Goal: Find specific page/section: Find specific page/section

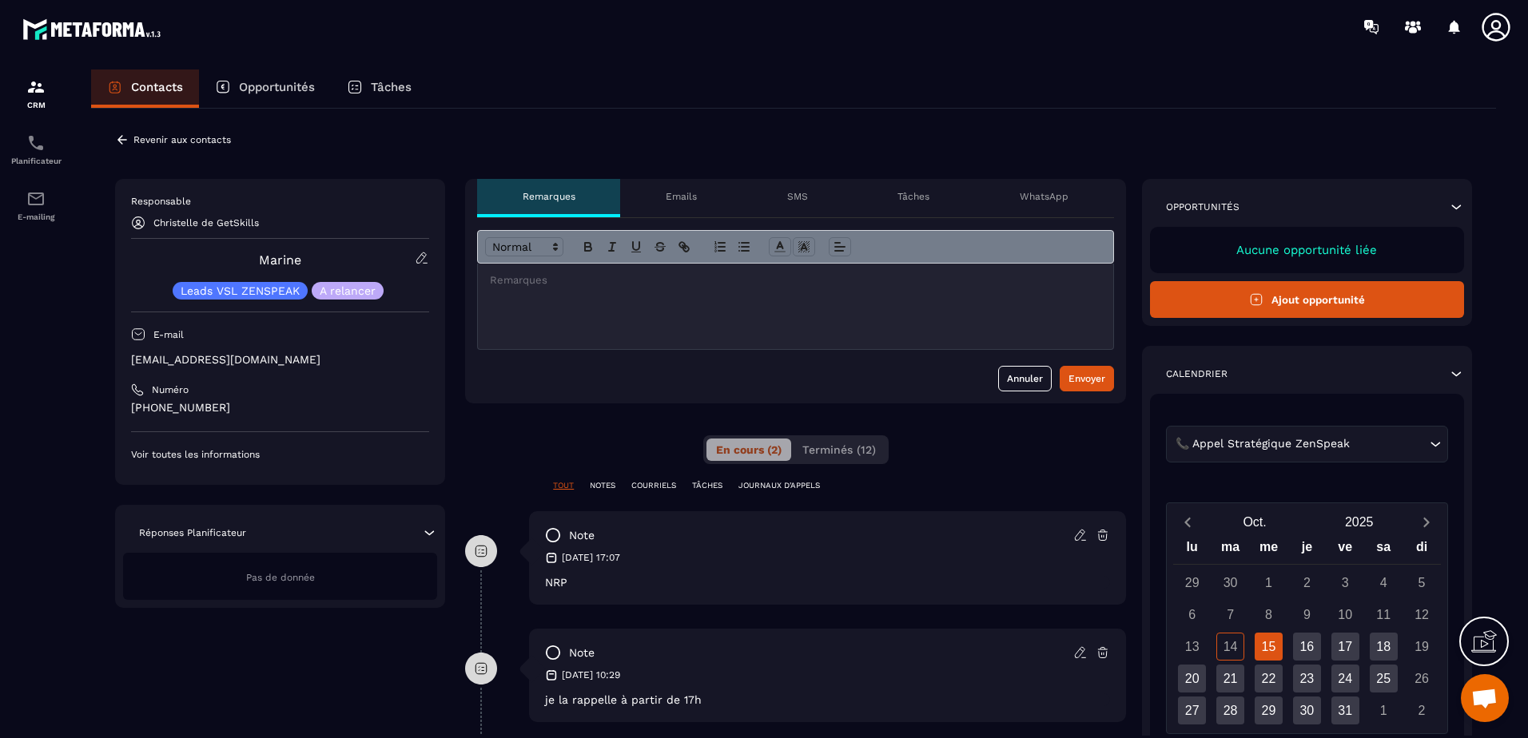
click at [120, 143] on icon at bounding box center [122, 140] width 14 height 14
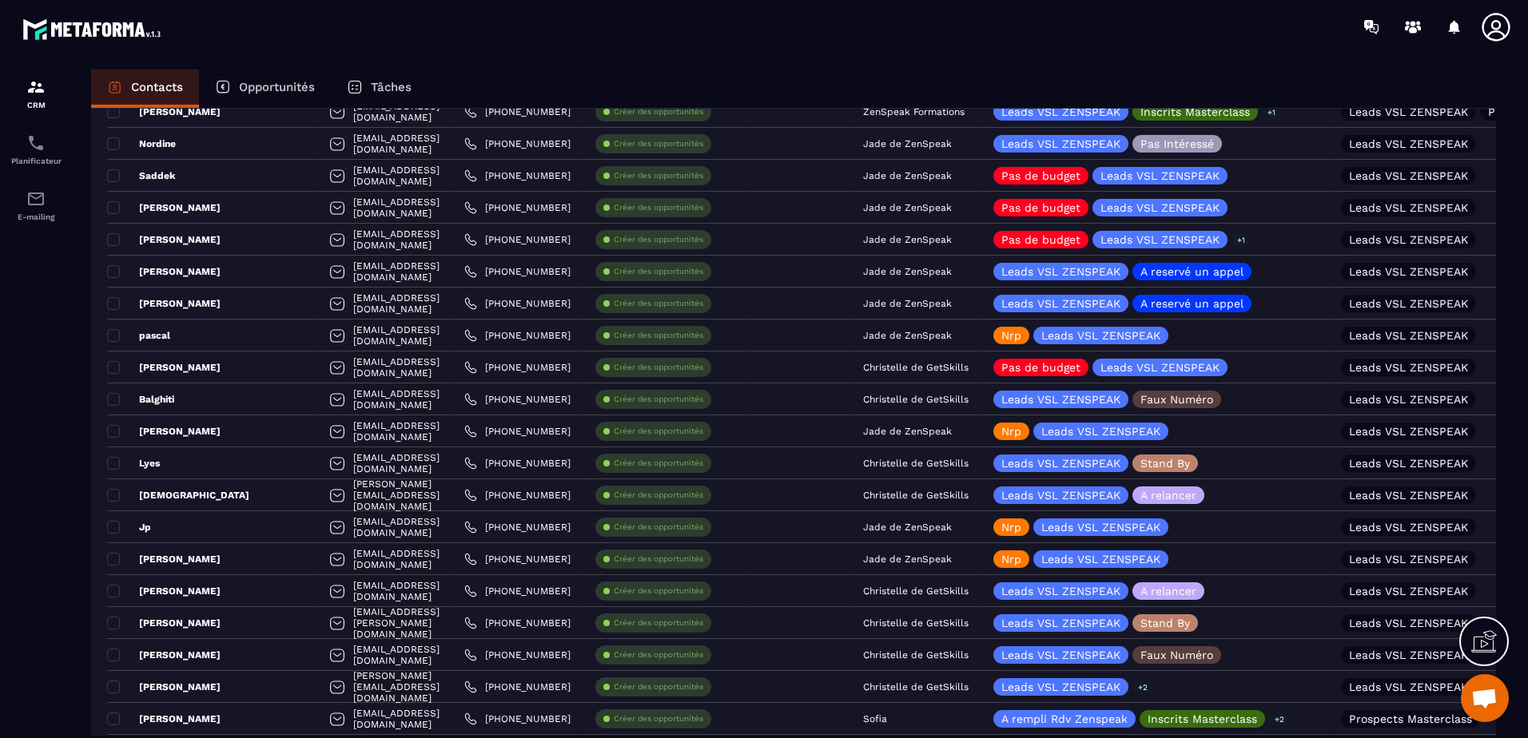
scroll to position [559, 0]
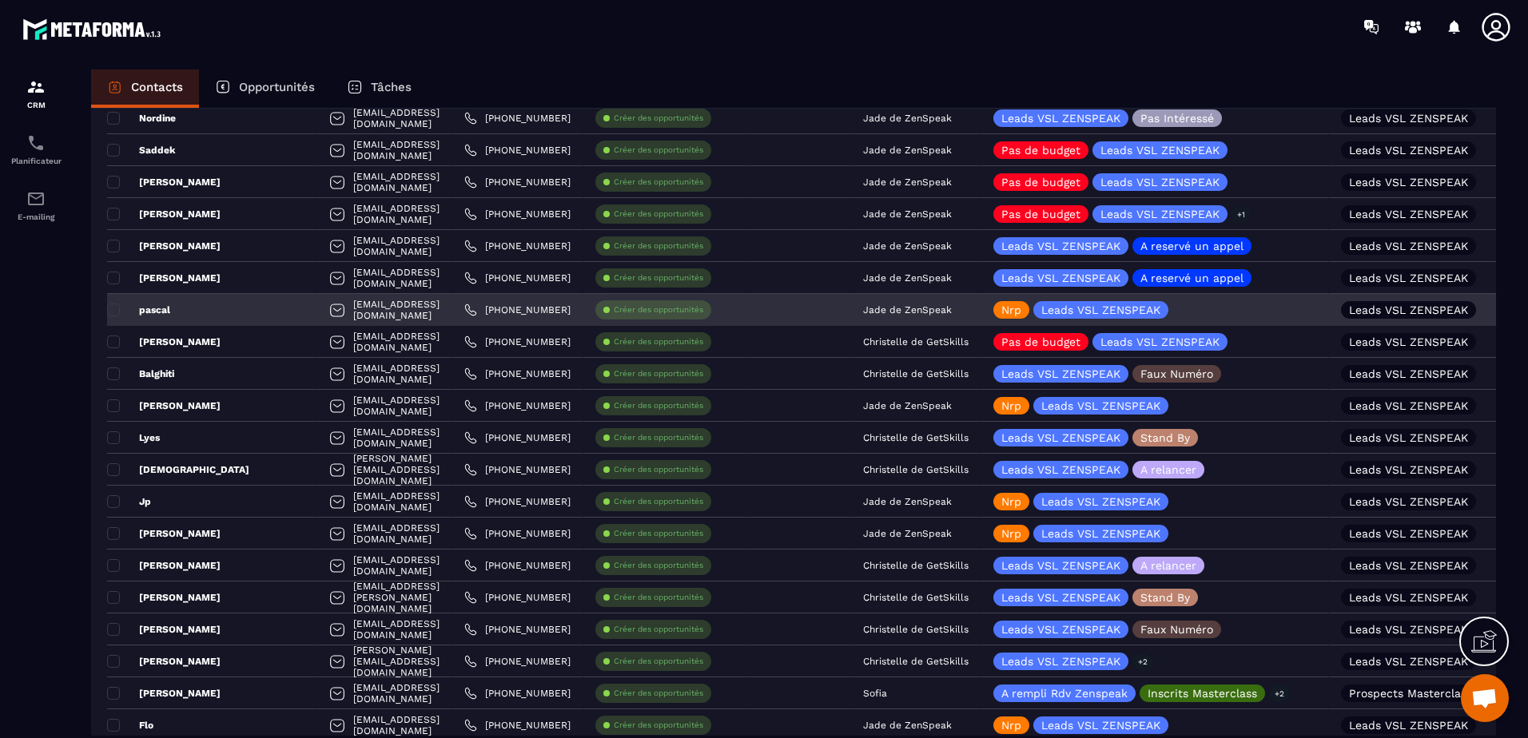
click at [912, 312] on p "Jade de ZenSpeak" at bounding box center [907, 309] width 89 height 11
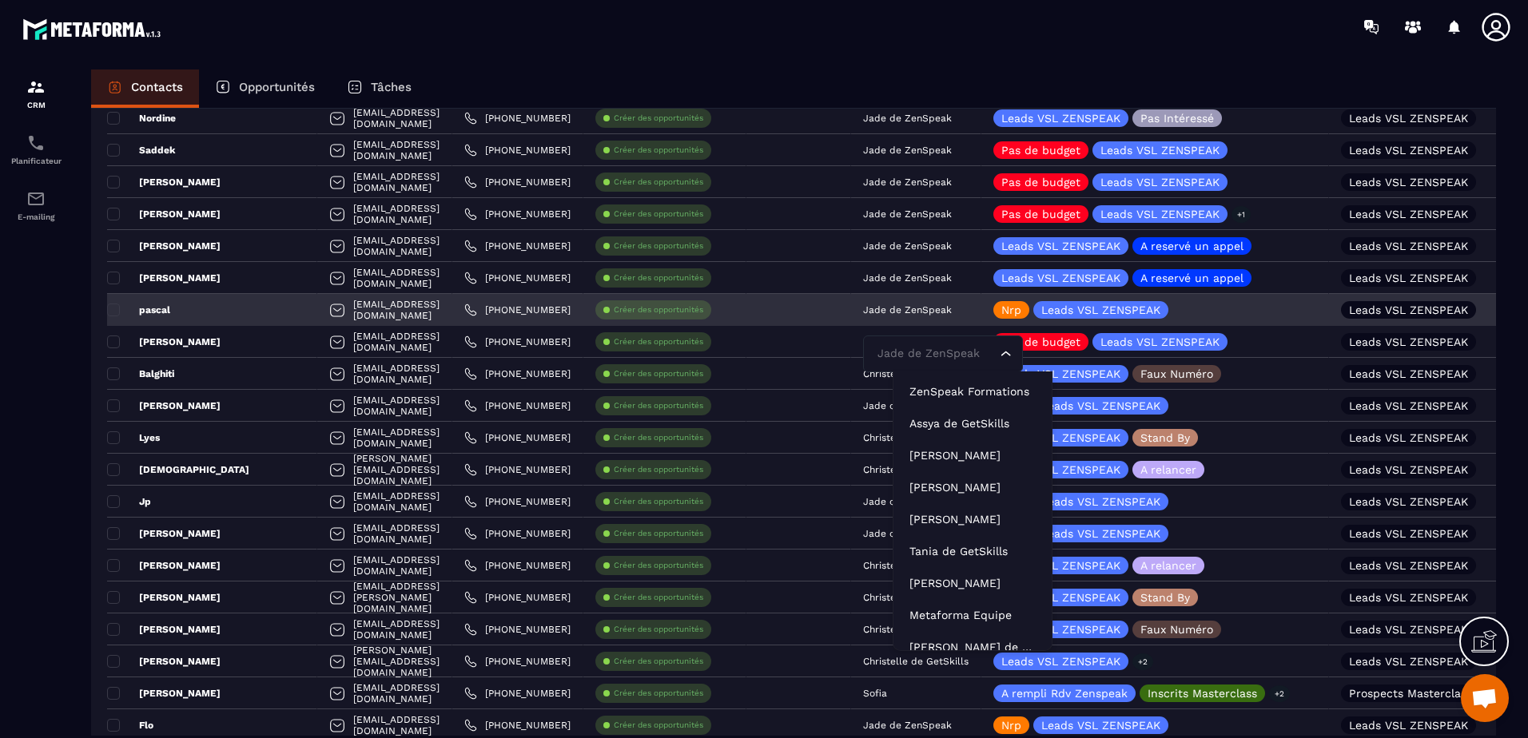
click at [925, 349] on input "Search for option" at bounding box center [934, 354] width 123 height 18
type input "***"
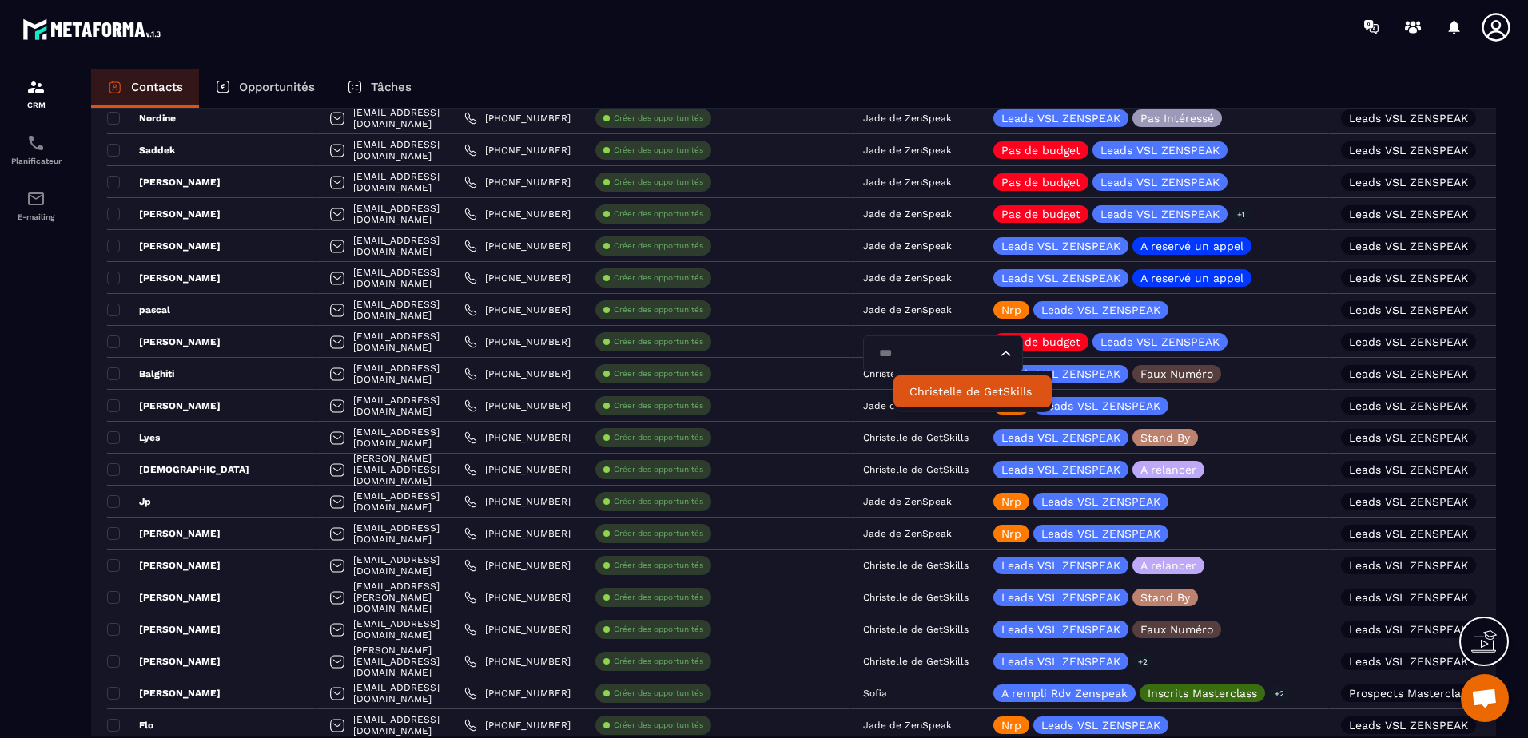
click at [932, 400] on li "Christelle de GetSkills" at bounding box center [972, 392] width 158 height 32
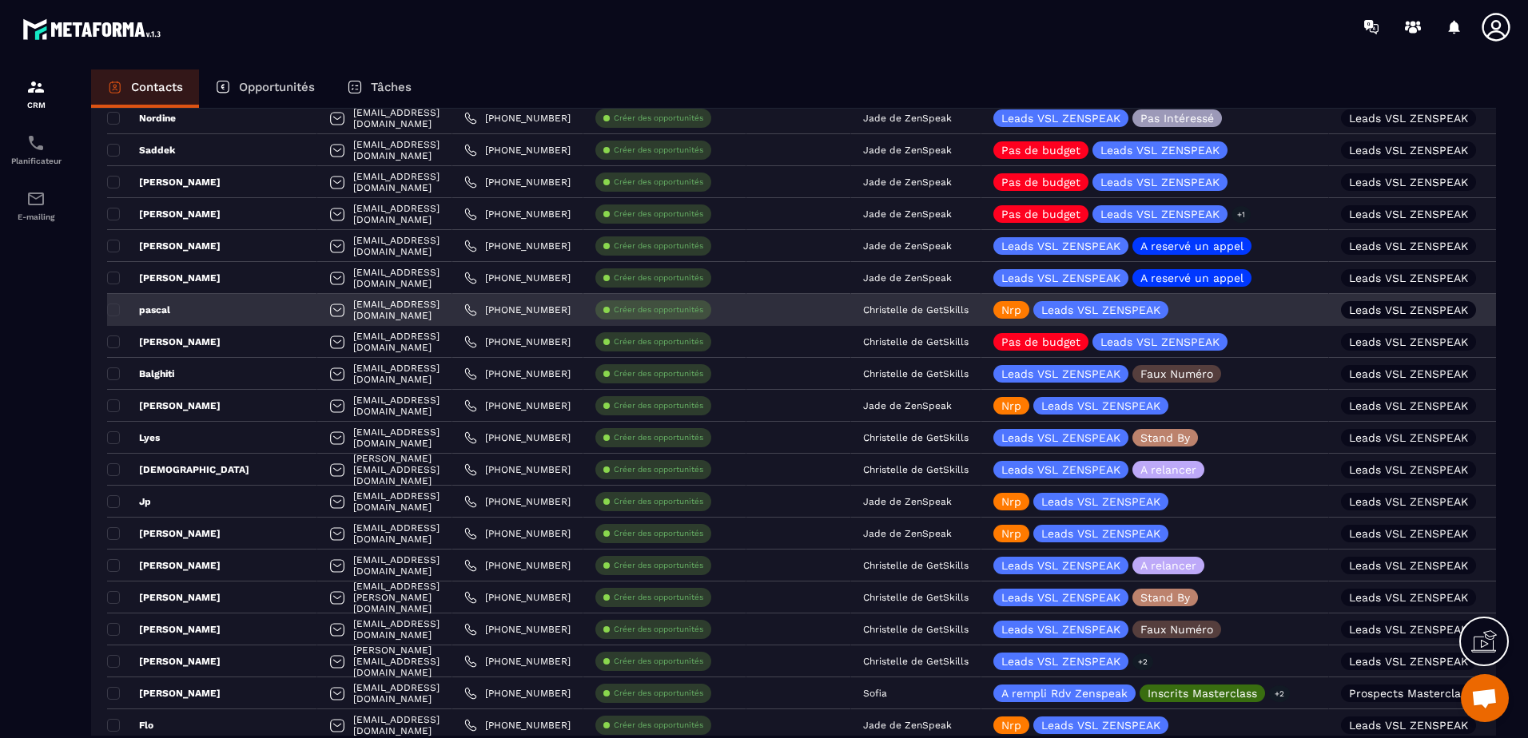
click at [213, 311] on div "pascal" at bounding box center [212, 310] width 210 height 32
